Goal: Task Accomplishment & Management: Use online tool/utility

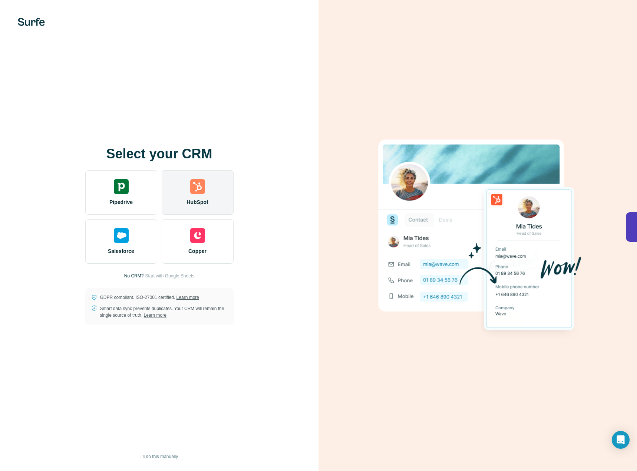
click at [195, 199] on span "HubSpot" at bounding box center [198, 201] width 22 height 7
click at [198, 194] on img at bounding box center [197, 186] width 15 height 15
click at [208, 209] on div "HubSpot" at bounding box center [198, 192] width 72 height 45
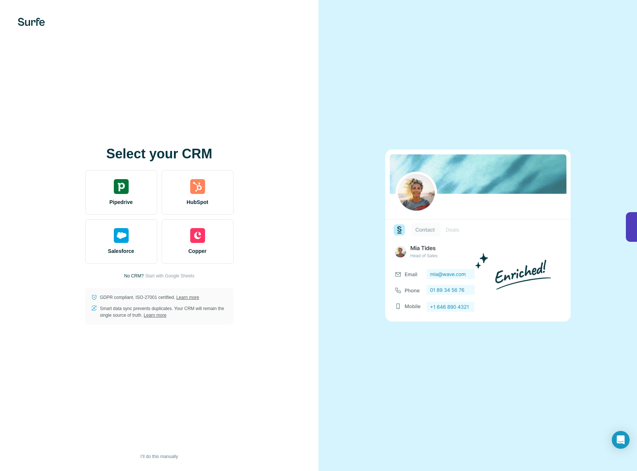
click at [107, 65] on div "Select your CRM Pipedrive HubSpot Salesforce Copper No CRM? Start with Google S…" at bounding box center [159, 235] width 319 height 471
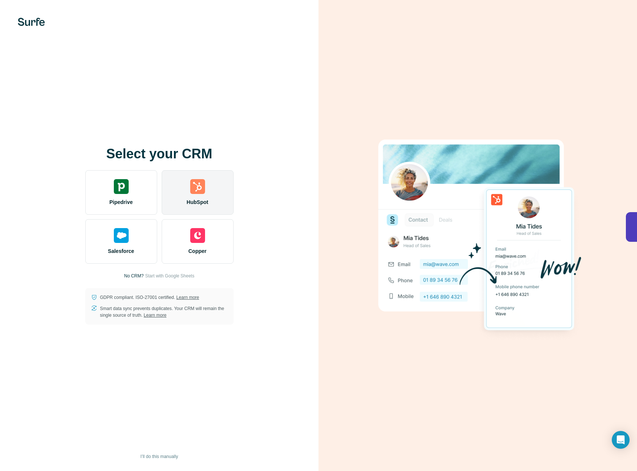
click at [204, 197] on div "HubSpot" at bounding box center [198, 192] width 72 height 45
click at [210, 196] on div "HubSpot" at bounding box center [198, 192] width 72 height 45
click at [205, 185] on img at bounding box center [197, 186] width 15 height 15
